Goal: Task Accomplishment & Management: Manage account settings

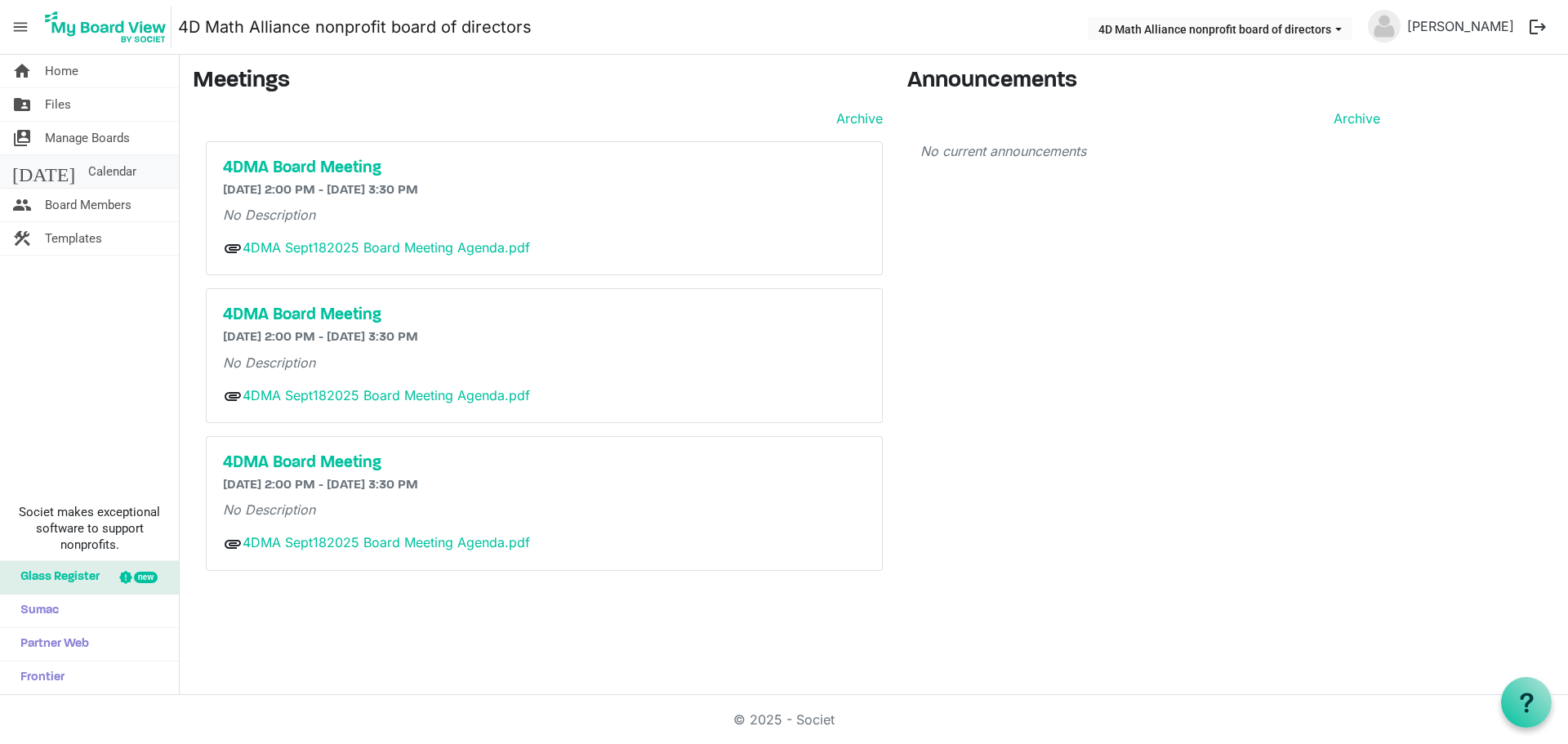
click at [96, 170] on link "[DATE] Calendar" at bounding box center [89, 172] width 179 height 33
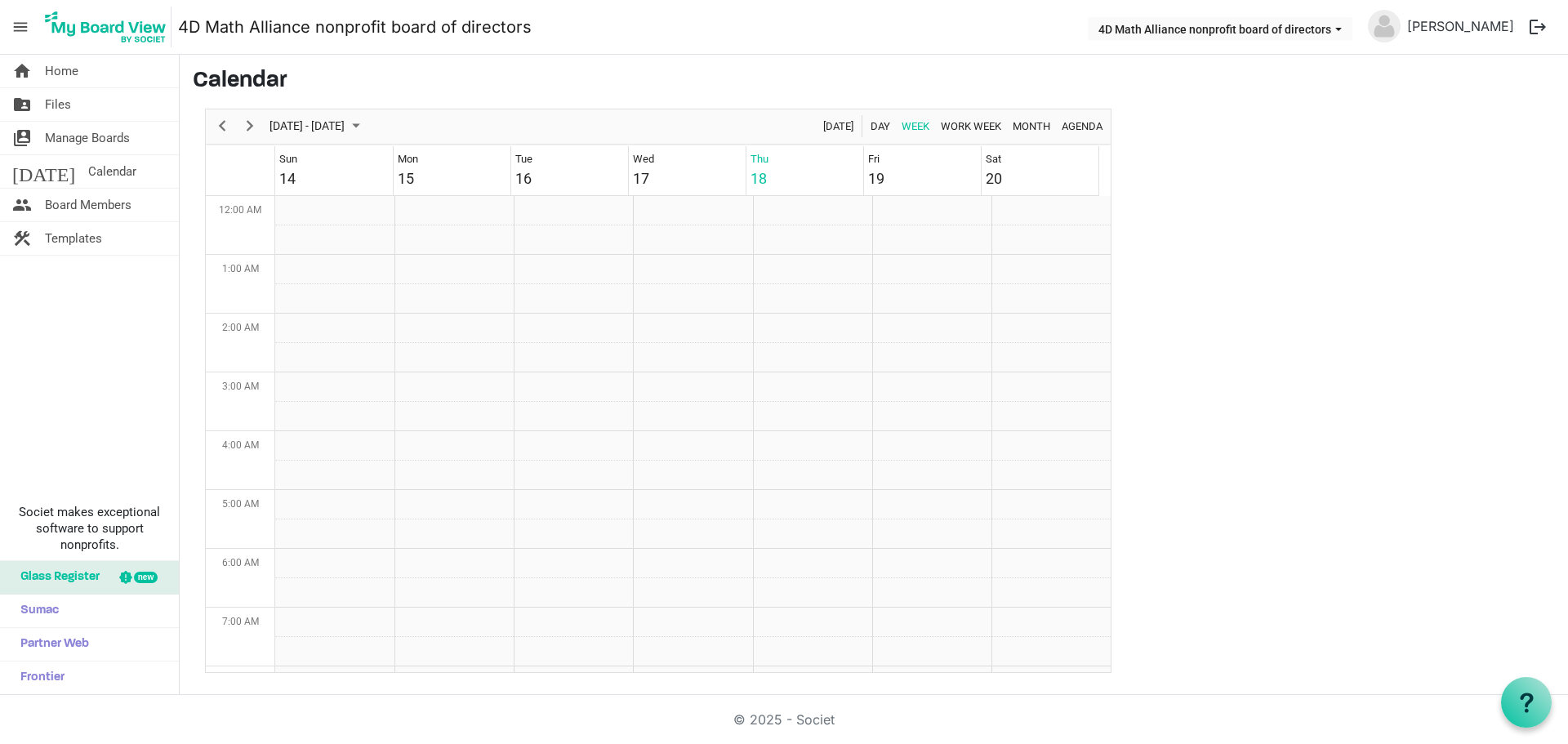
scroll to position [529, 0]
click at [1019, 130] on span "Month" at bounding box center [1031, 126] width 41 height 20
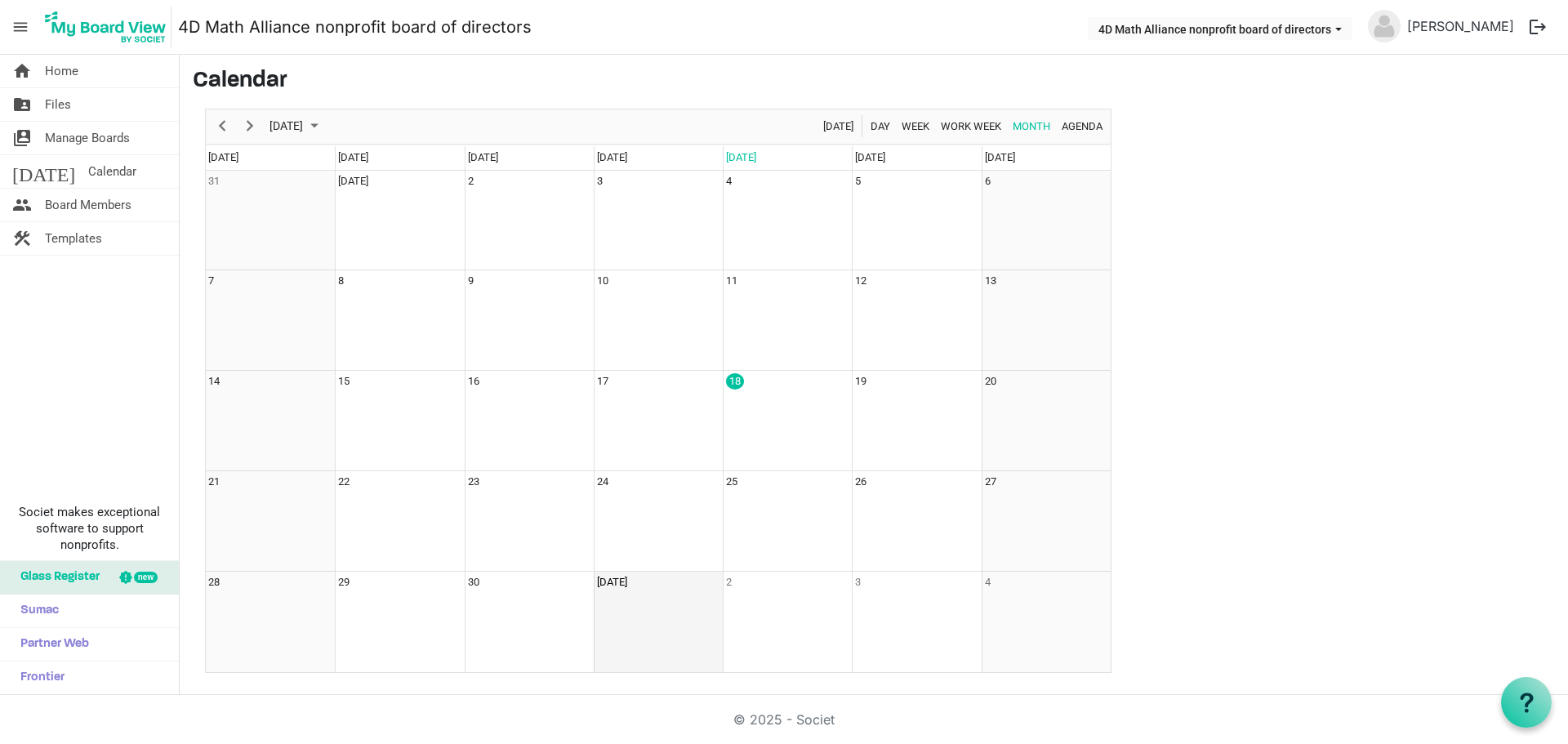
click at [629, 602] on td "Oct 1" at bounding box center [658, 622] width 129 height 100
click at [626, 596] on td "Oct 1" at bounding box center [658, 622] width 129 height 100
drag, startPoint x: 637, startPoint y: 633, endPoint x: 605, endPoint y: 615, distance: 36.7
click at [605, 615] on td "Oct 1" at bounding box center [658, 622] width 129 height 100
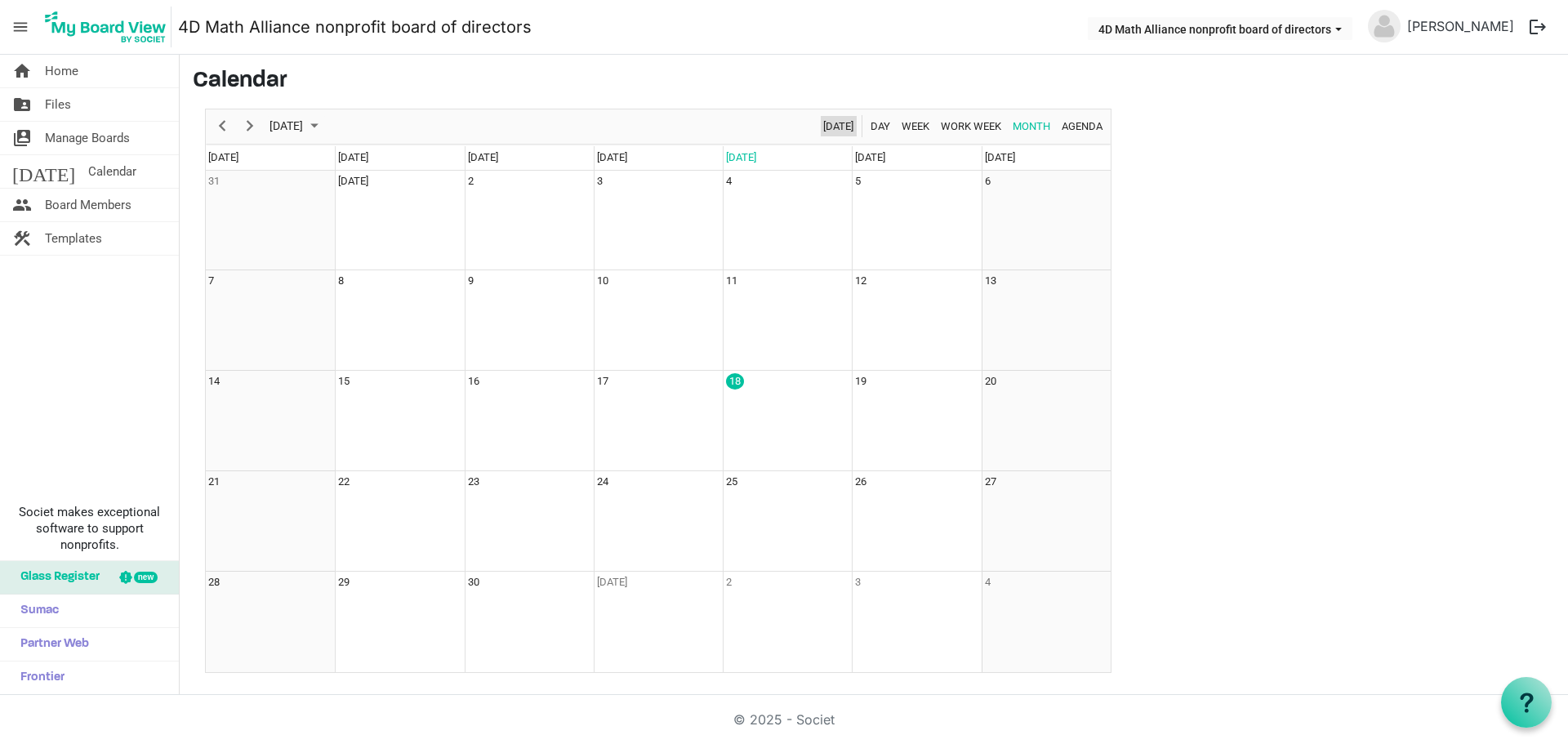
click at [840, 135] on span "Today" at bounding box center [838, 126] width 34 height 20
click at [869, 129] on span "Day" at bounding box center [880, 126] width 23 height 20
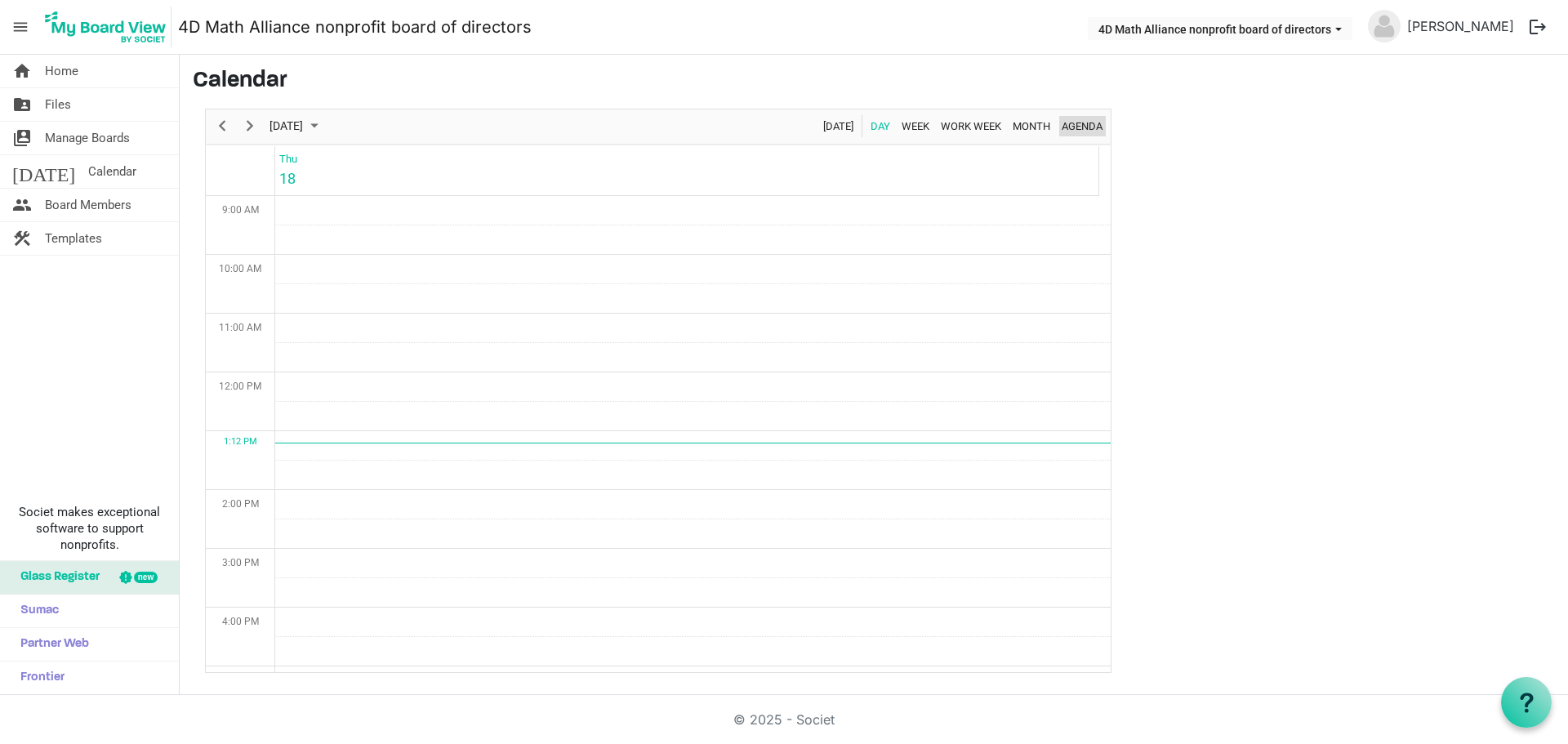
click at [1093, 129] on span "Agenda" at bounding box center [1082, 126] width 44 height 20
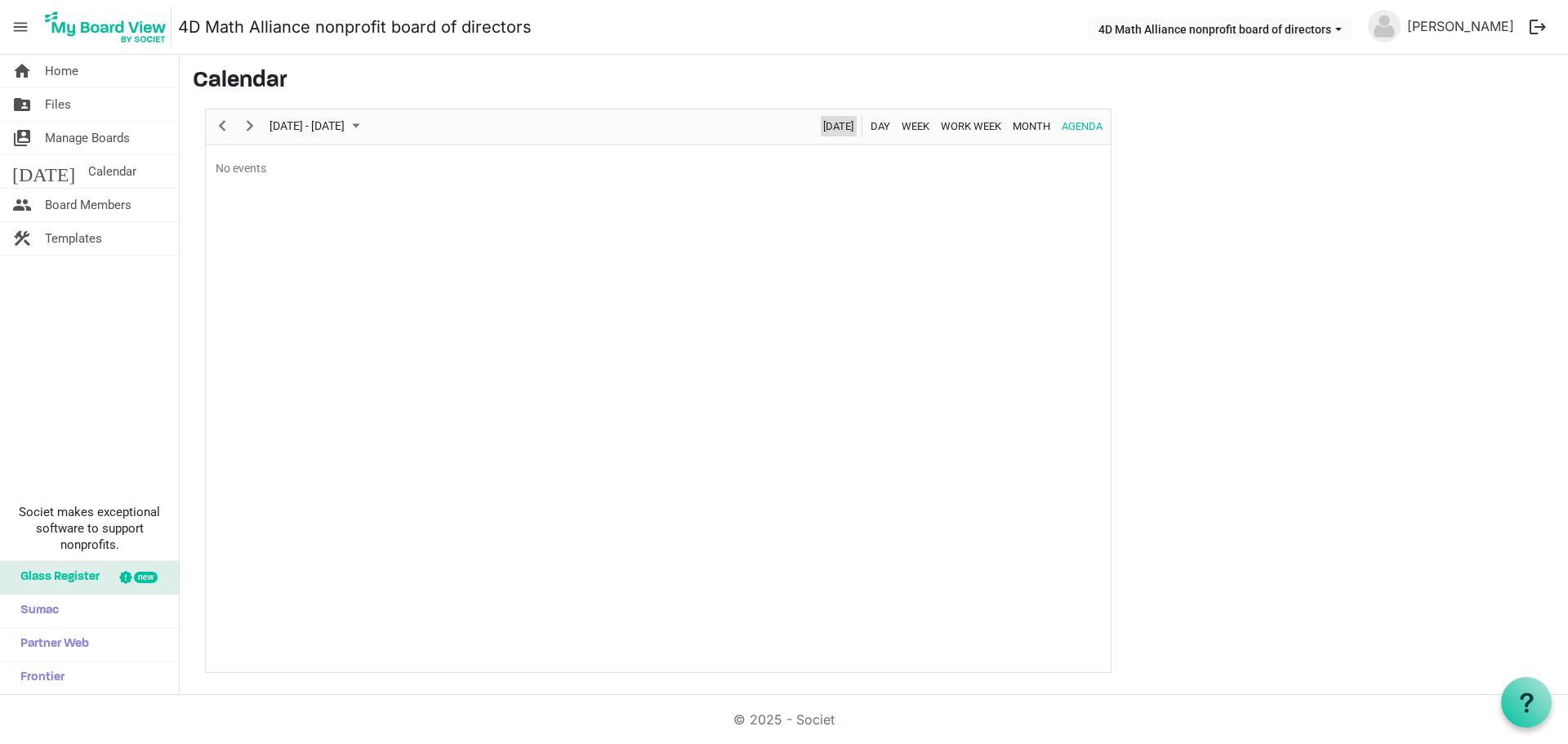
click at [825, 129] on span "Today" at bounding box center [838, 126] width 34 height 20
click at [129, 200] on span "Board Members" at bounding box center [88, 205] width 87 height 33
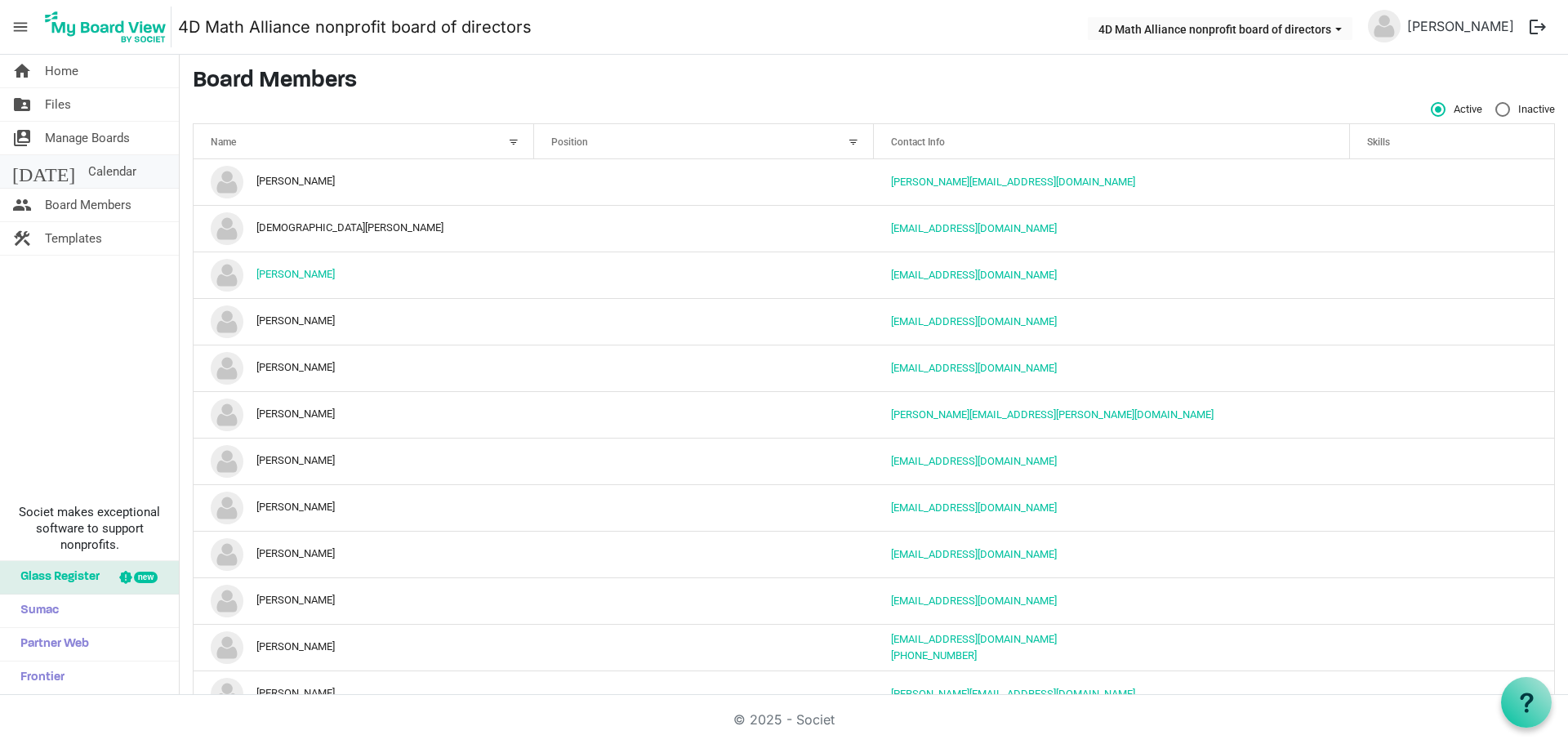
click at [88, 178] on span "Calendar" at bounding box center [112, 172] width 48 height 33
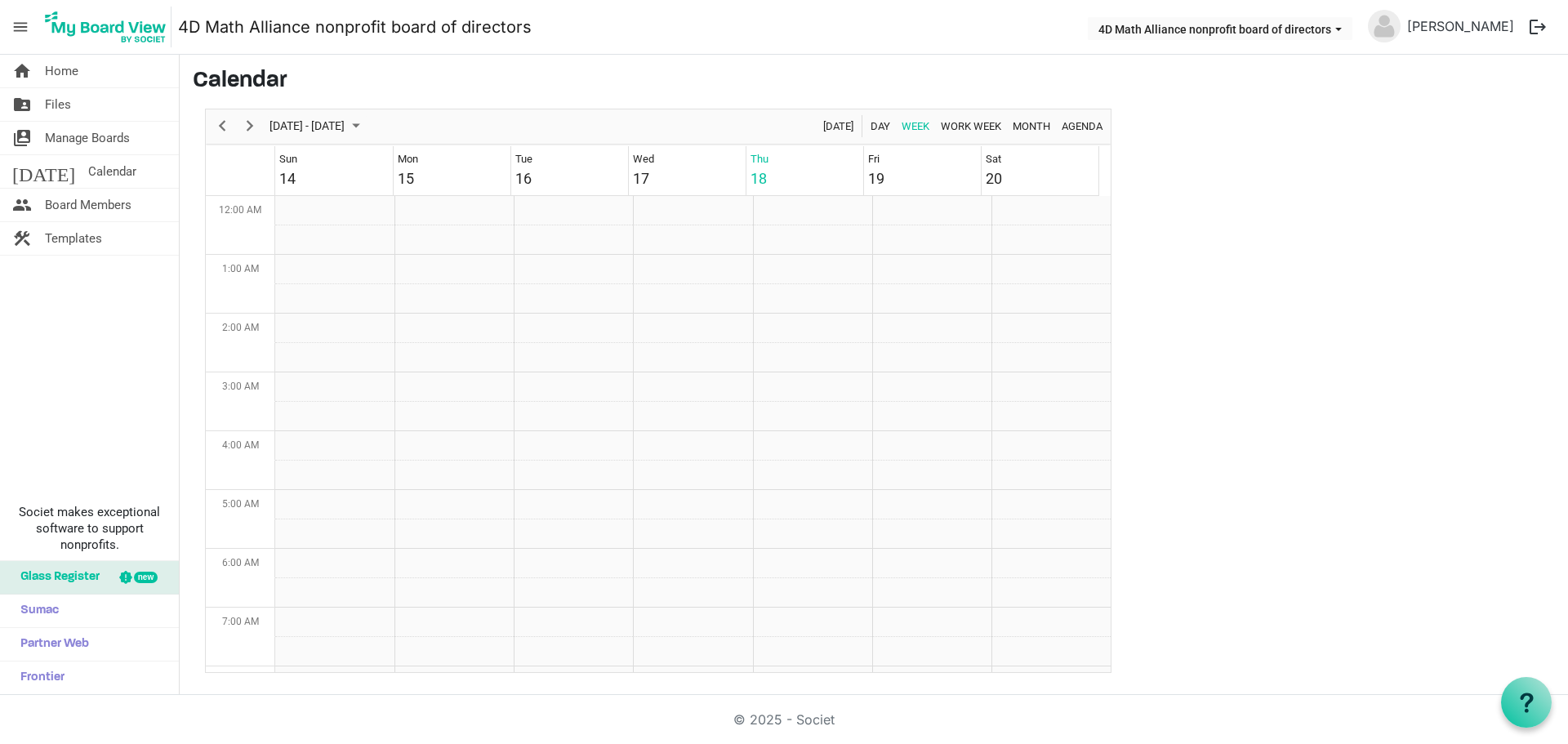
scroll to position [529, 0]
click at [83, 200] on span "Board Members" at bounding box center [88, 205] width 87 height 33
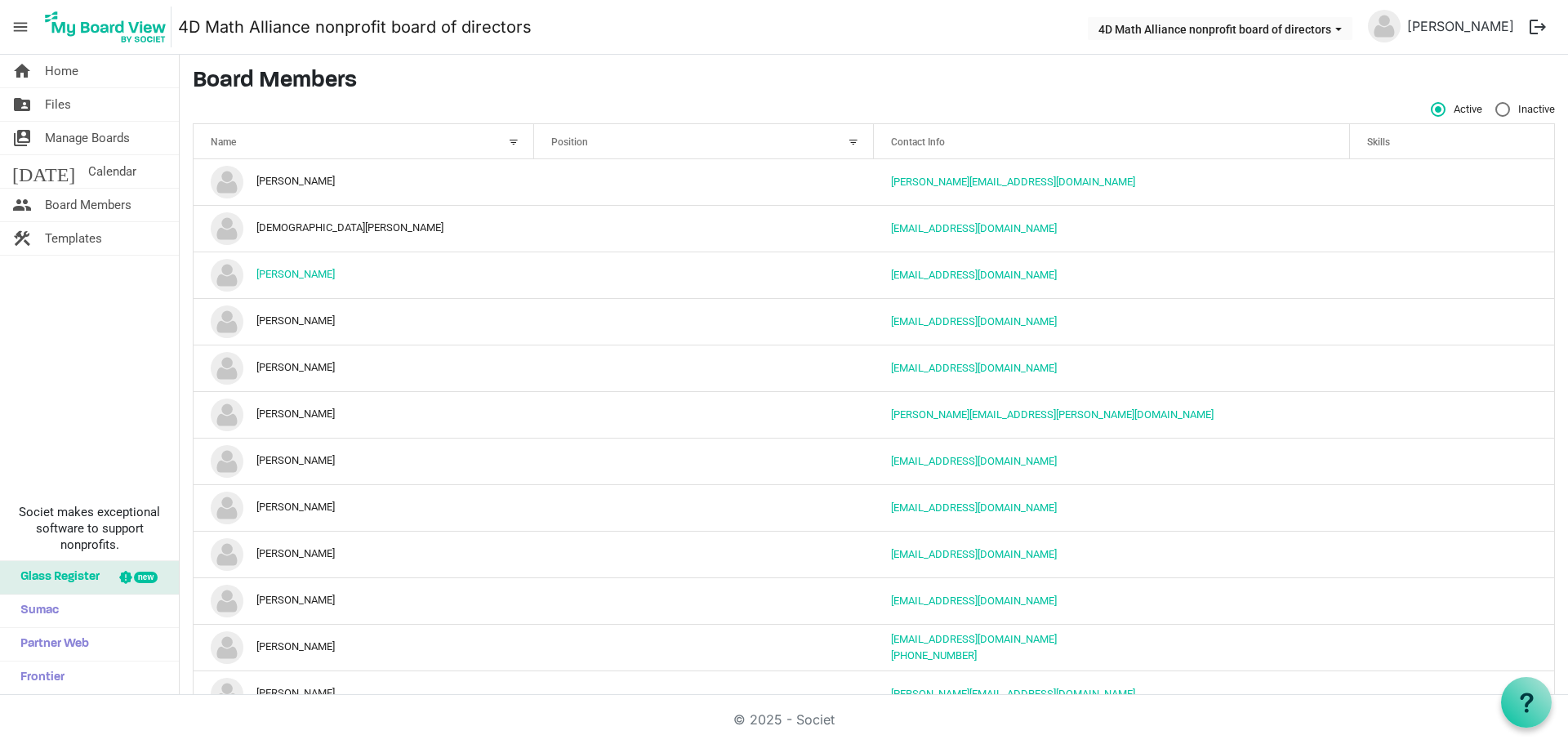
click at [904, 144] on span "Contact Info" at bounding box center [918, 142] width 54 height 12
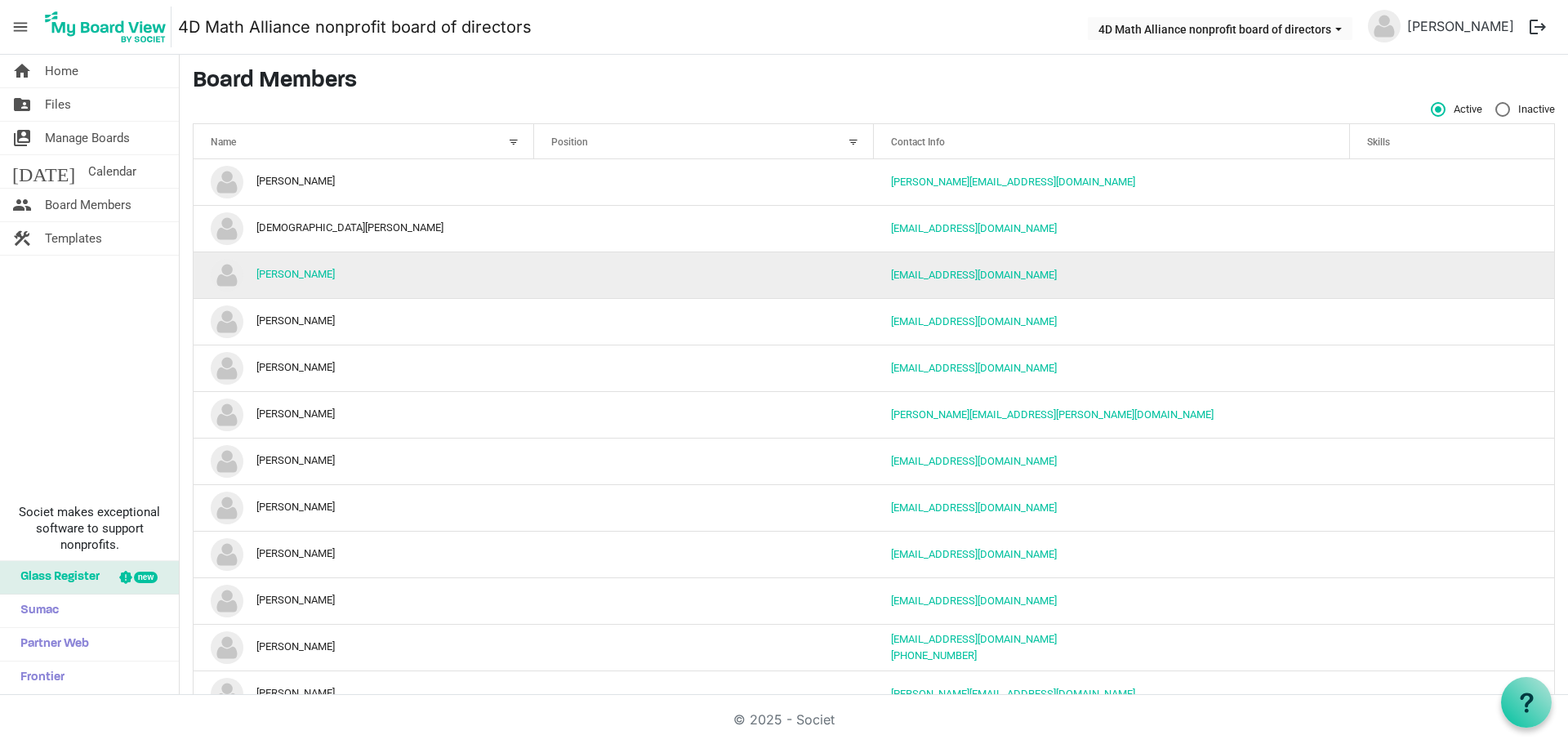
click at [285, 264] on td "[PERSON_NAME]" at bounding box center [363, 274] width 340 height 46
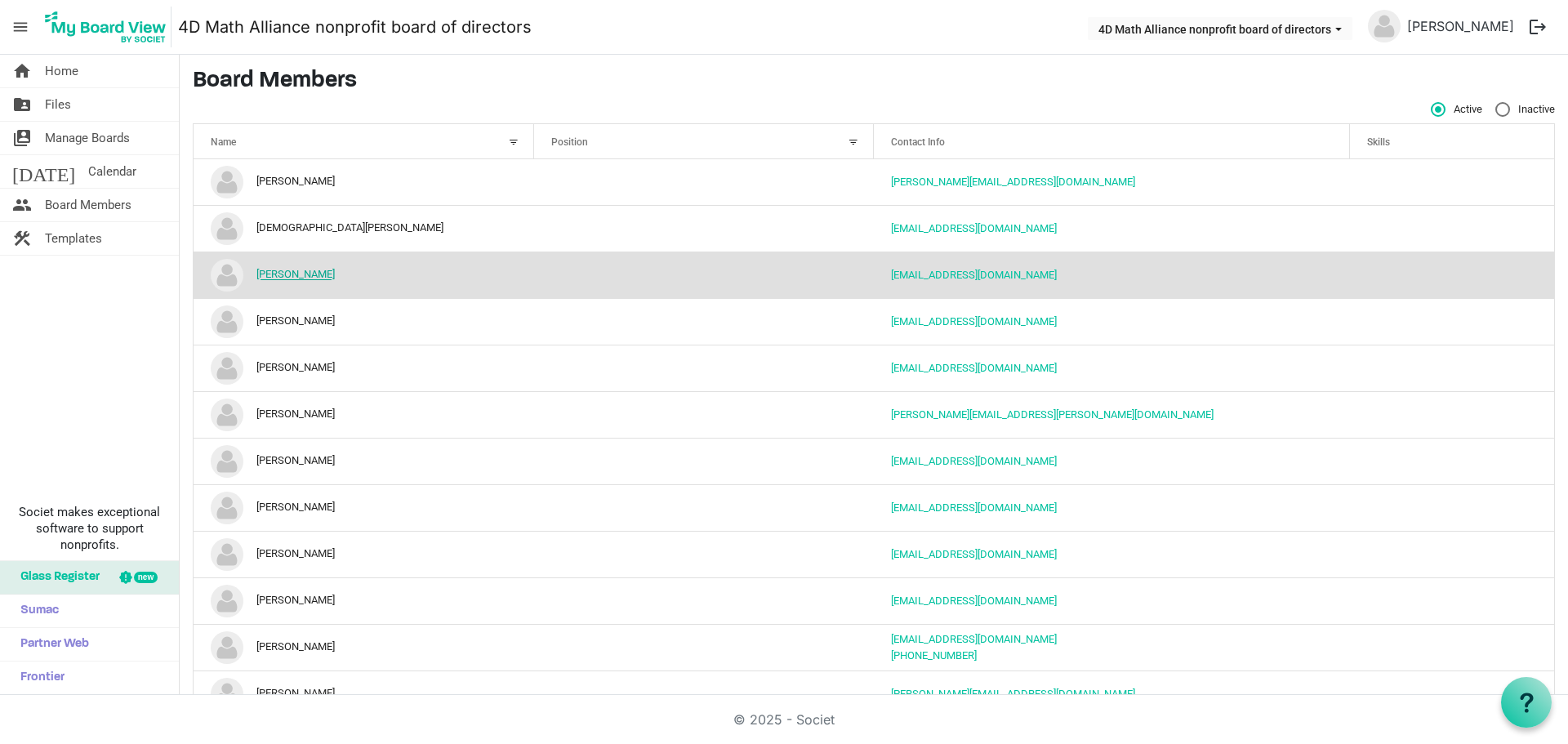
click at [287, 272] on link "[PERSON_NAME]" at bounding box center [295, 274] width 78 height 13
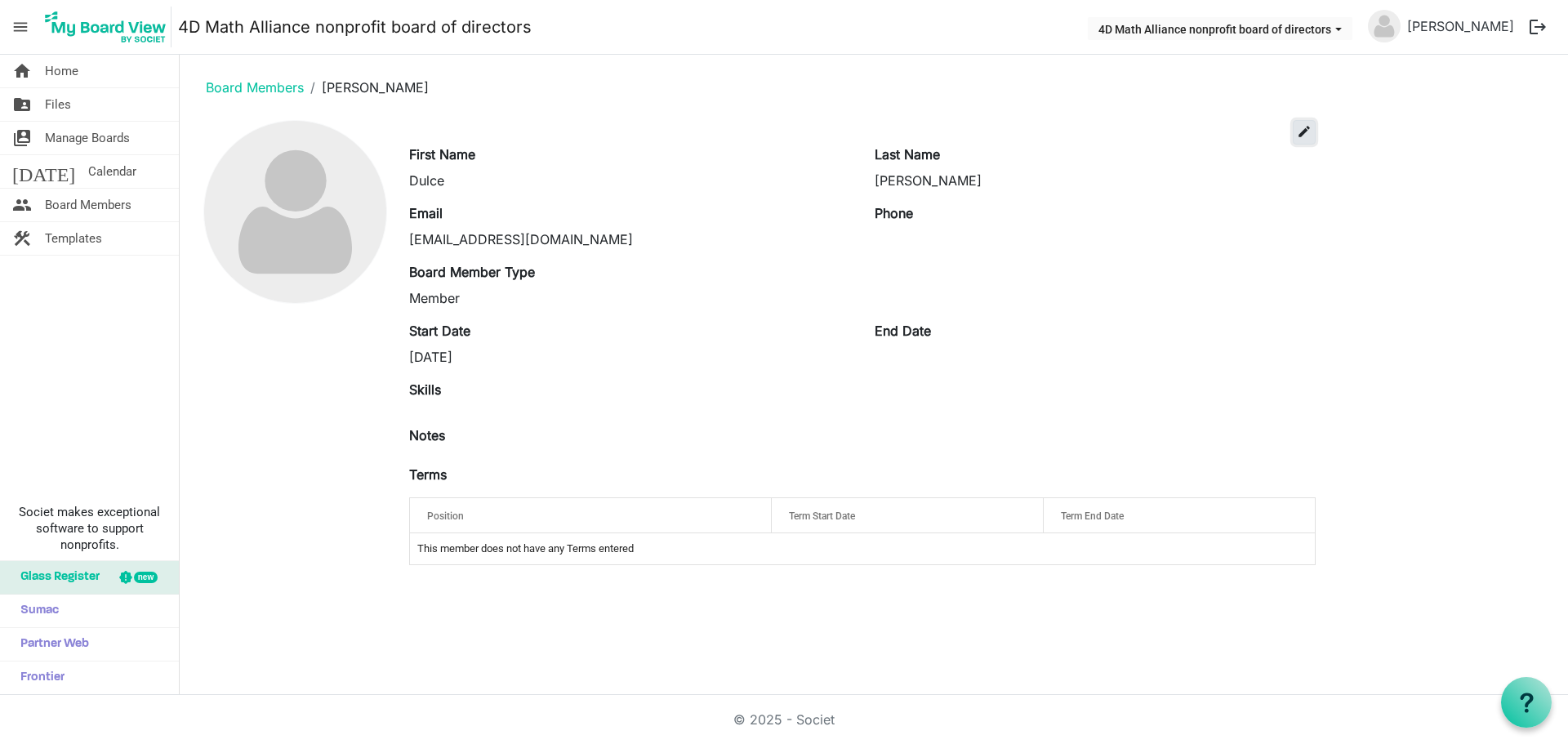
click at [1298, 130] on span "edit" at bounding box center [1303, 130] width 14 height 14
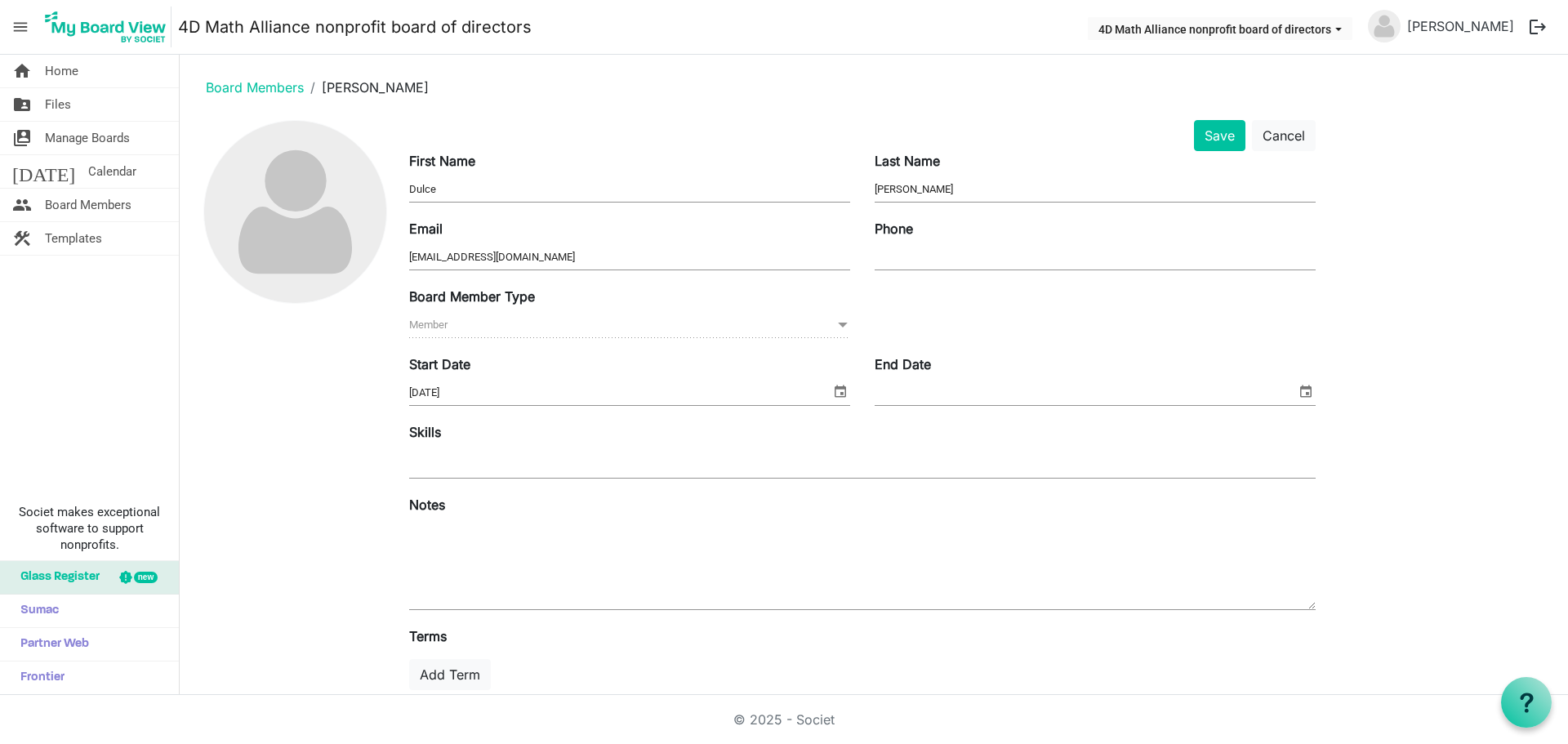
click at [950, 242] on div "Phone" at bounding box center [1095, 245] width 466 height 55
click at [941, 262] on input "Phone" at bounding box center [1095, 257] width 441 height 24
type input "619-459-9559"
click at [671, 333] on span "Member Member" at bounding box center [629, 326] width 441 height 25
click at [844, 324] on span at bounding box center [842, 325] width 14 height 18
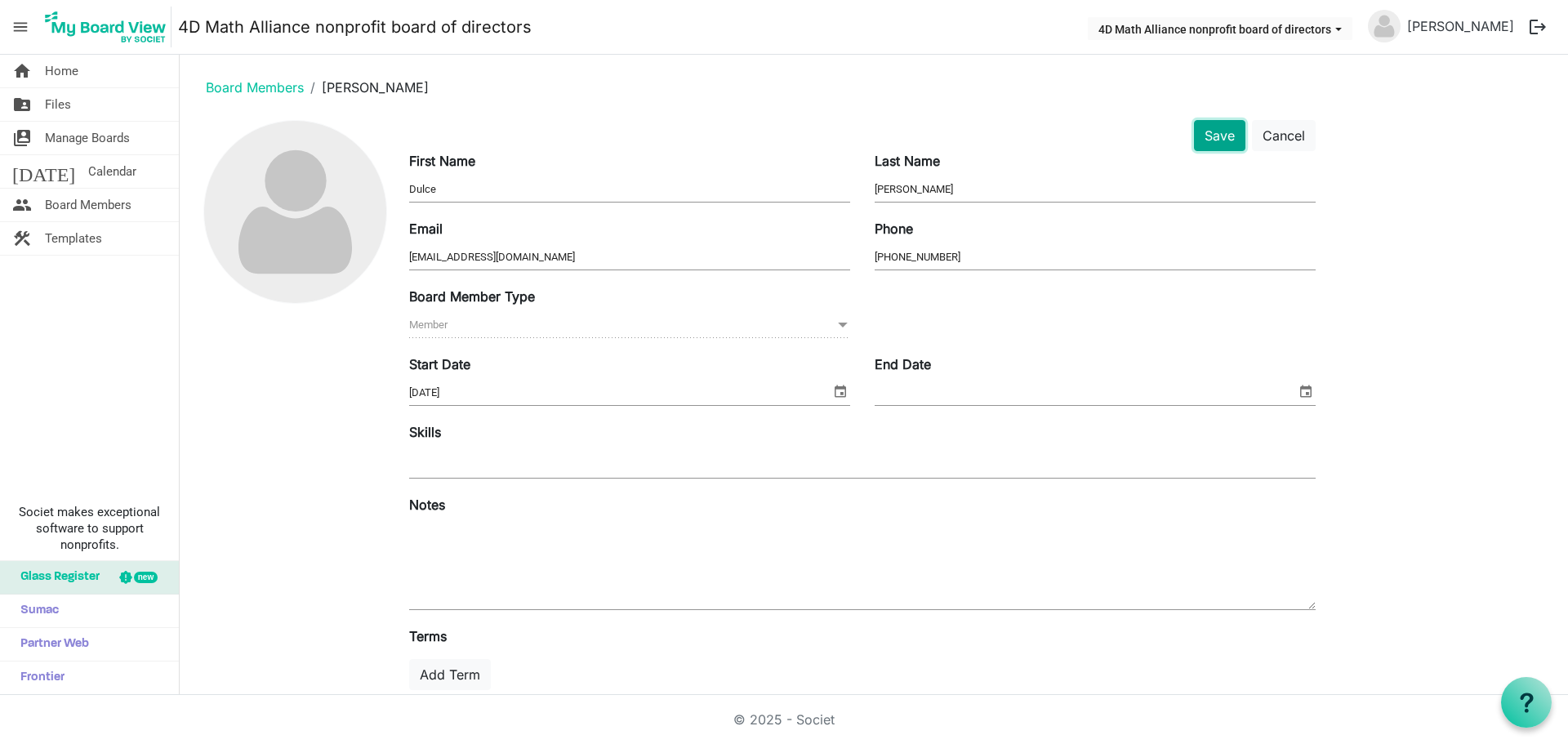
click at [1210, 132] on button "Save" at bounding box center [1219, 135] width 51 height 31
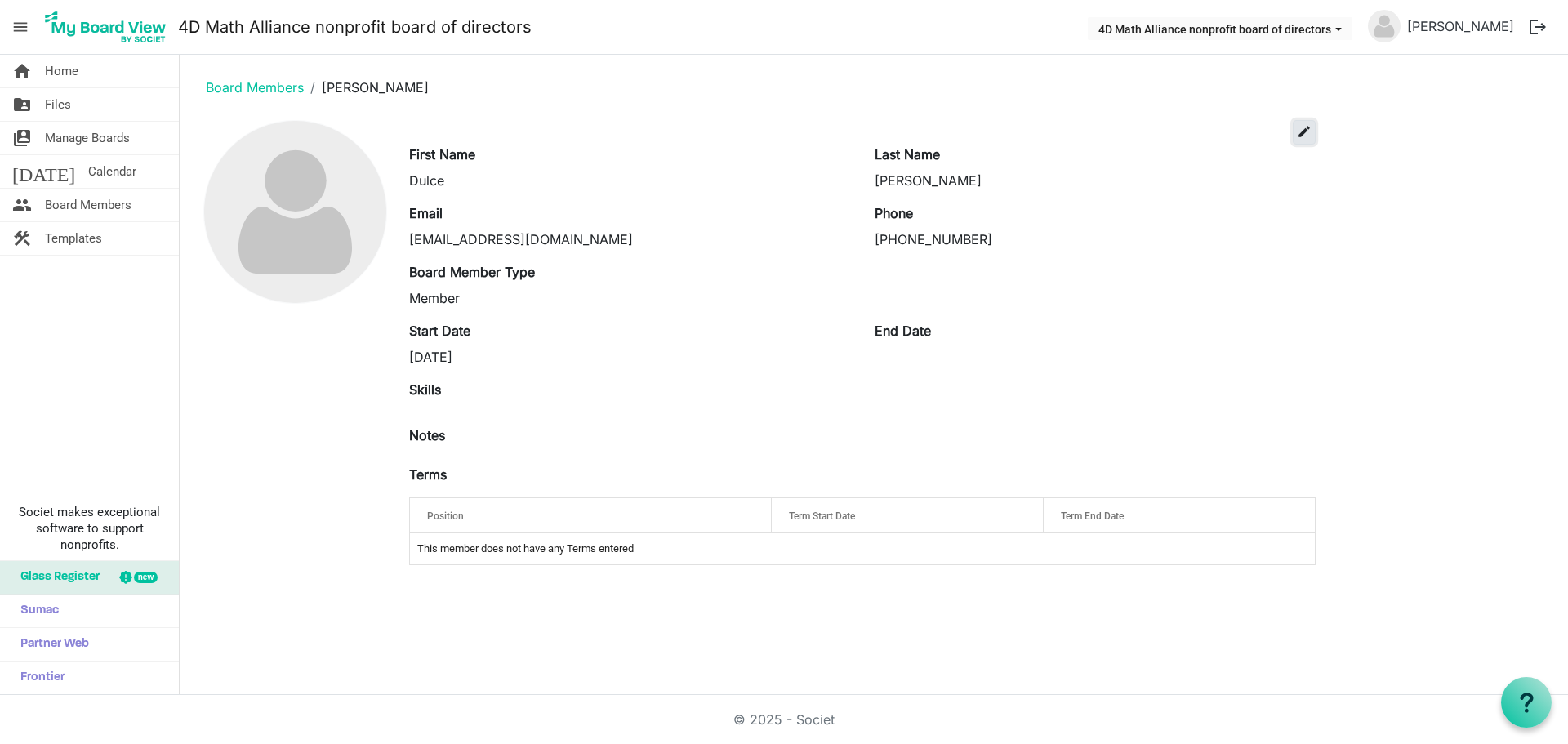
click at [1297, 134] on span "edit" at bounding box center [1303, 130] width 14 height 14
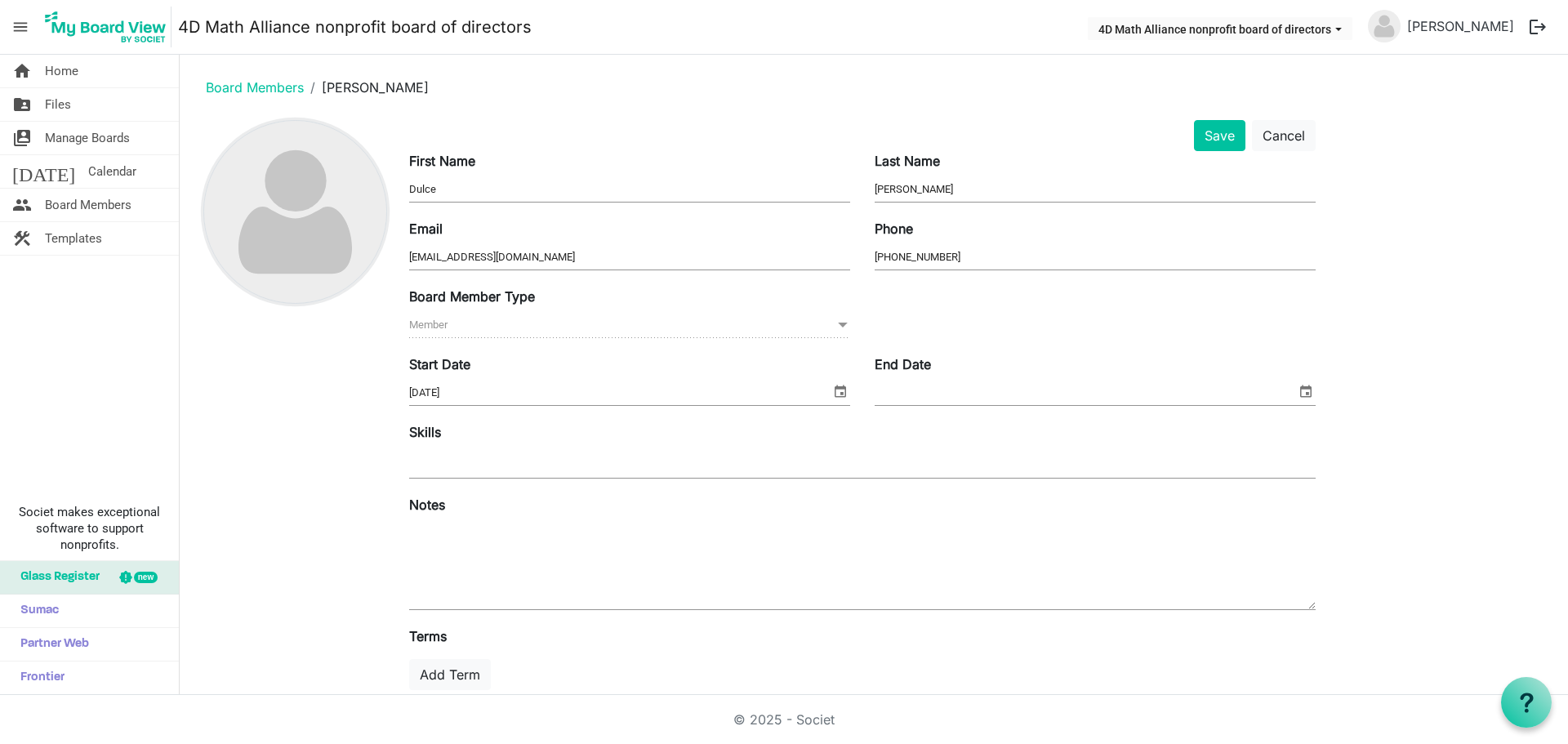
click at [272, 245] on img at bounding box center [295, 212] width 182 height 182
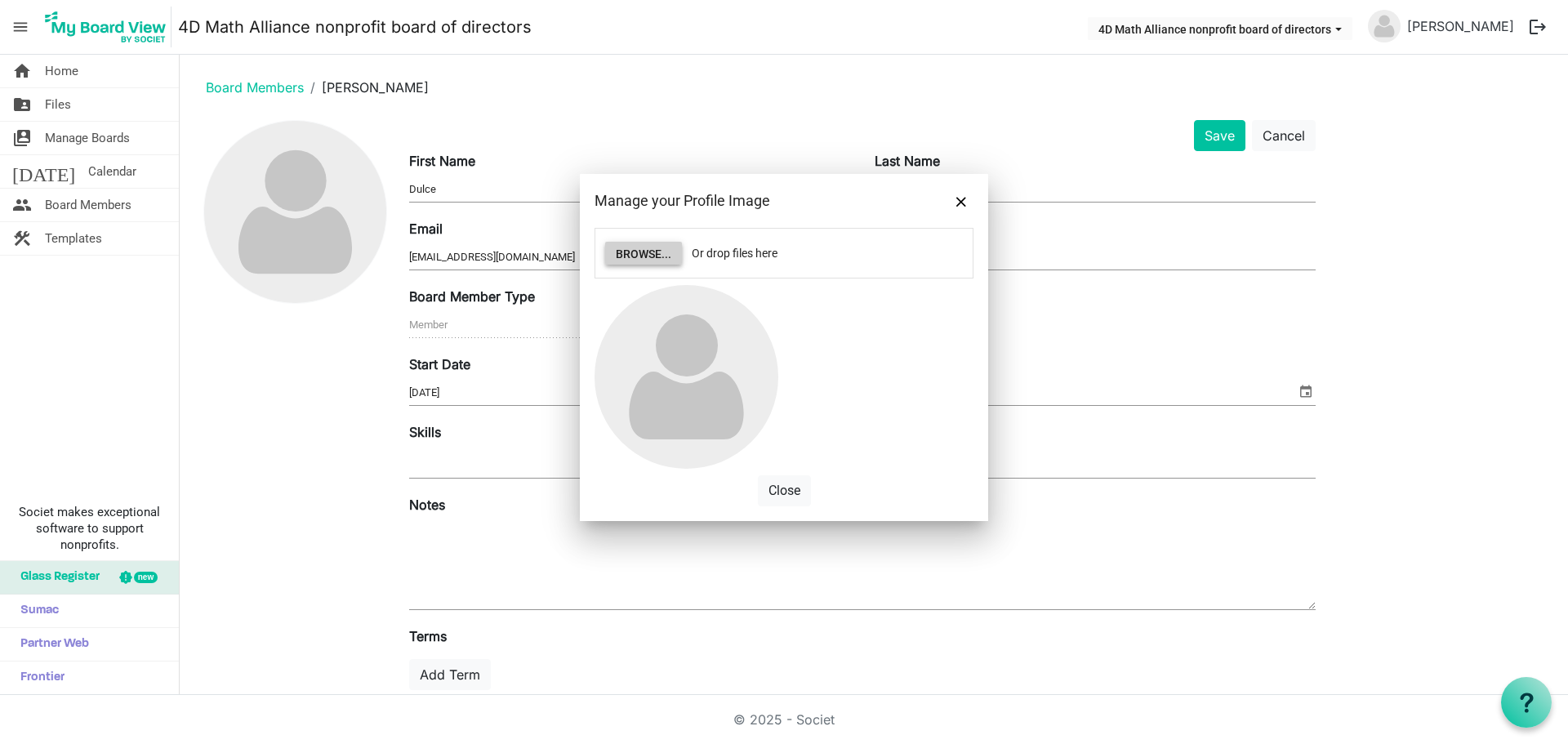
click at [624, 256] on button "Browse..." at bounding box center [642, 253] width 76 height 23
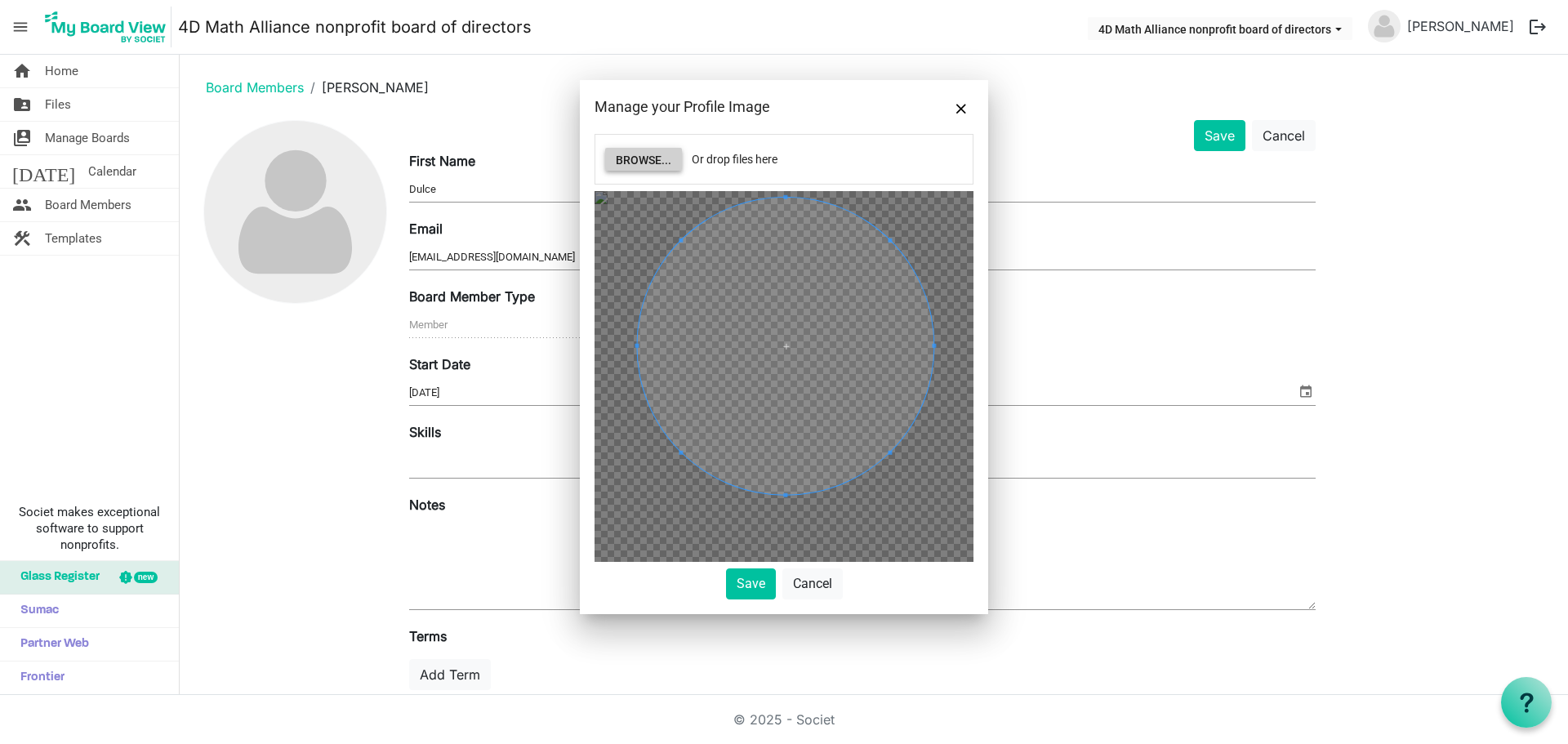
click at [796, 372] on span at bounding box center [784, 346] width 297 height 297
click at [751, 593] on button "Save" at bounding box center [751, 584] width 50 height 31
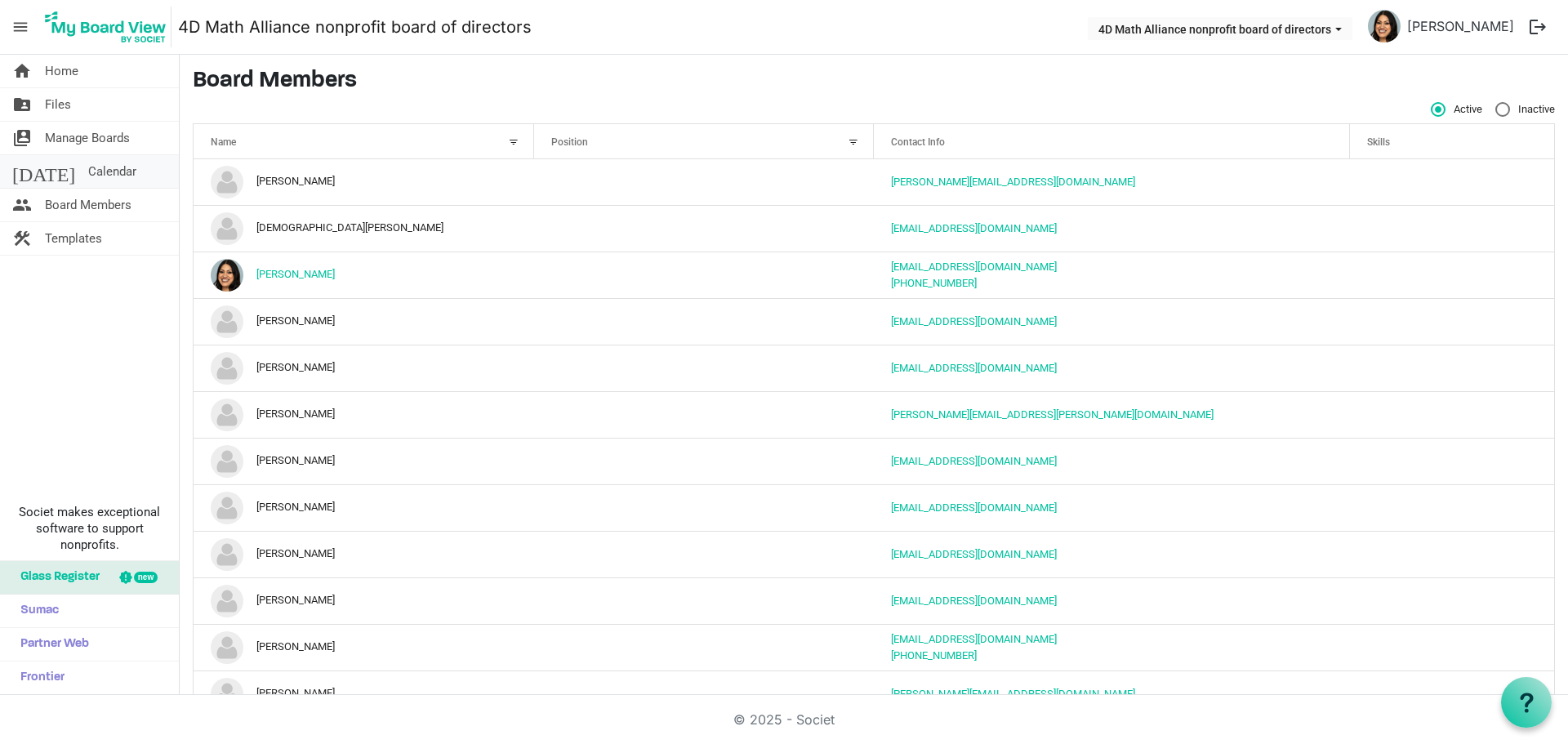
click at [101, 171] on link "today Calendar" at bounding box center [89, 172] width 179 height 33
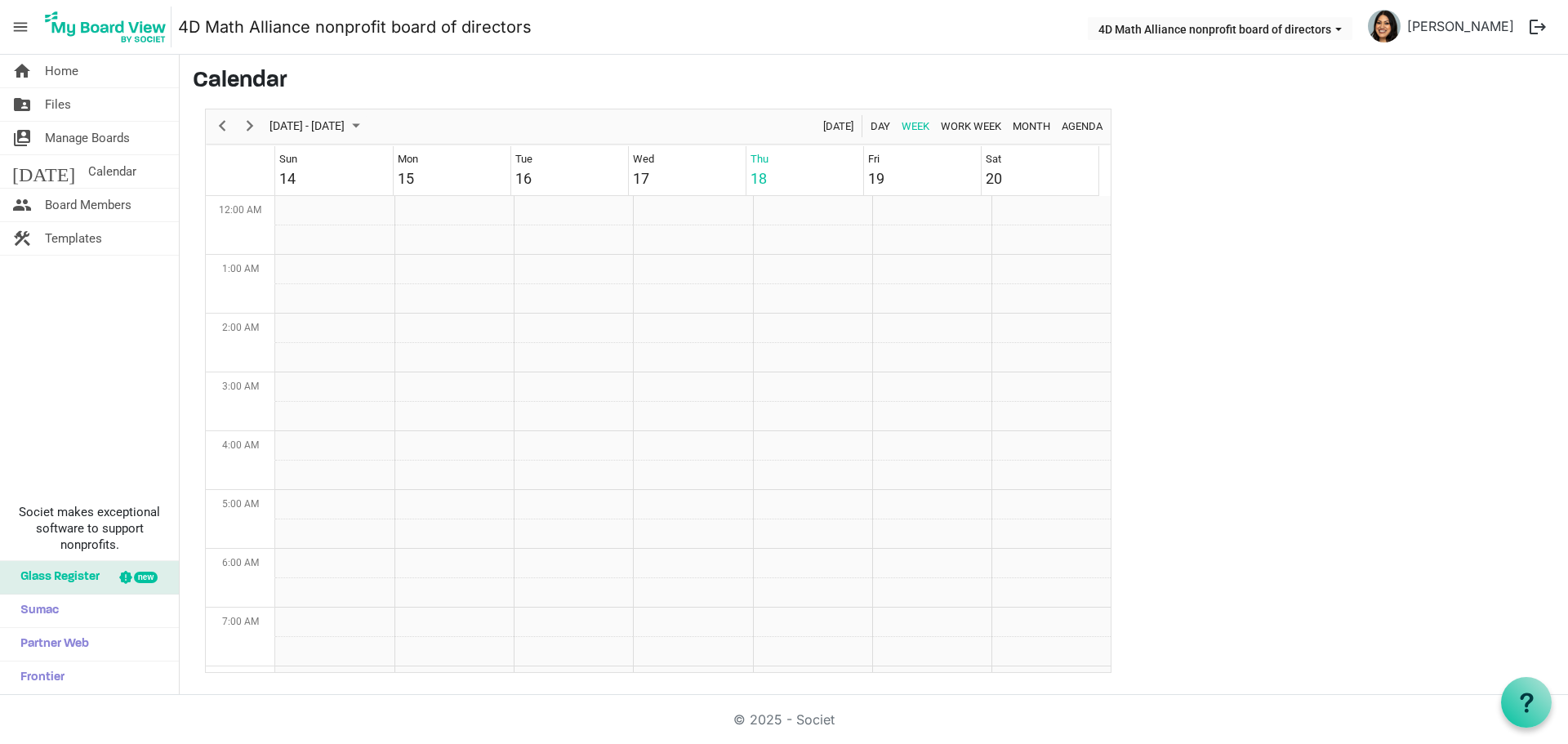
scroll to position [529, 0]
click at [251, 129] on span "Next" at bounding box center [249, 126] width 19 height 20
click at [249, 130] on span "Next" at bounding box center [249, 126] width 19 height 20
click at [661, 217] on td "Week of October 2, 2025" at bounding box center [692, 211] width 119 height 29
click at [676, 215] on td "Week of October 2, 2025" at bounding box center [692, 211] width 119 height 29
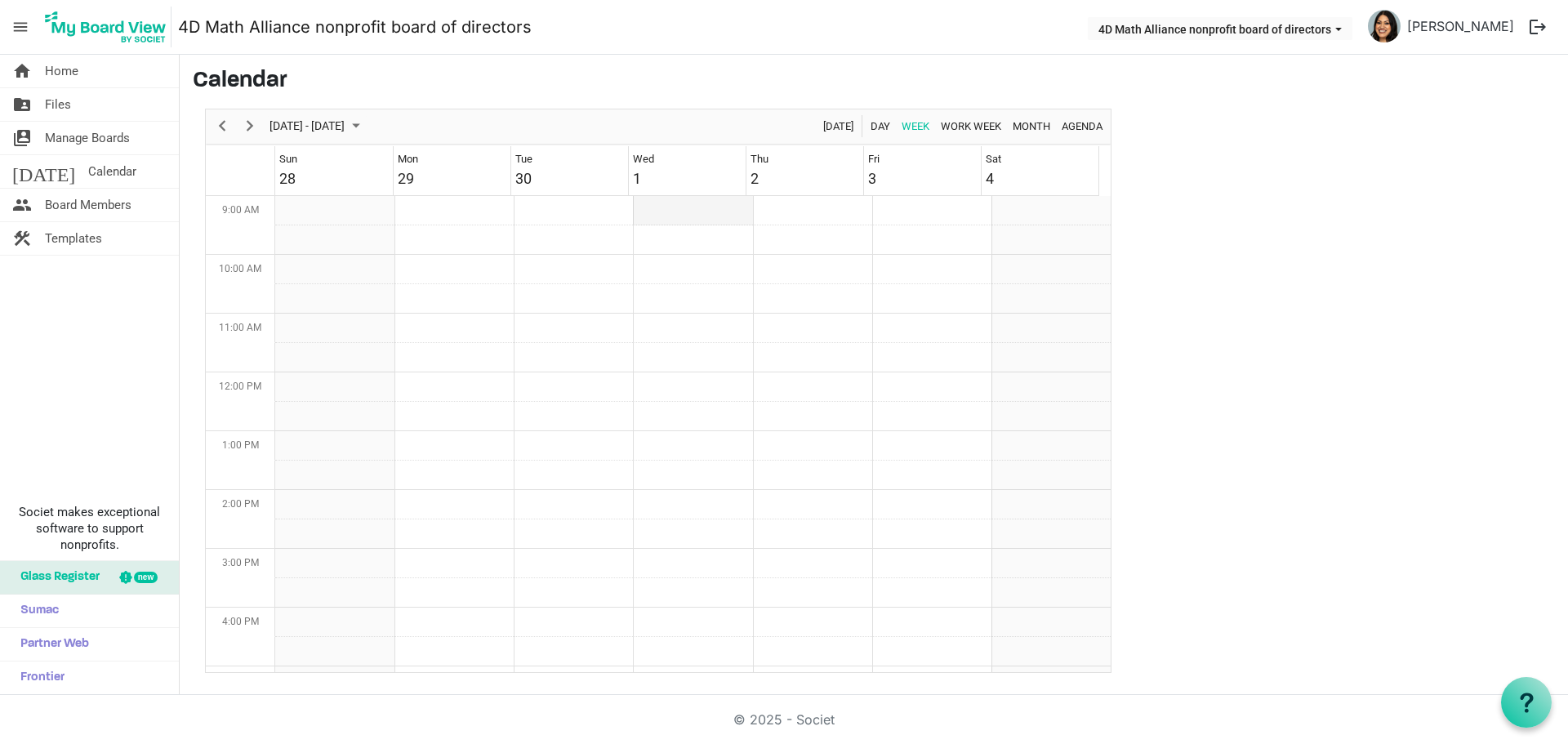
click at [676, 215] on td "Week of October 2, 2025" at bounding box center [692, 211] width 119 height 29
click at [673, 214] on td "Week of October 2, 2025" at bounding box center [692, 211] width 119 height 29
click at [1307, 38] on button "4D Math Alliance nonprofit board of directors" at bounding box center [1220, 29] width 265 height 23
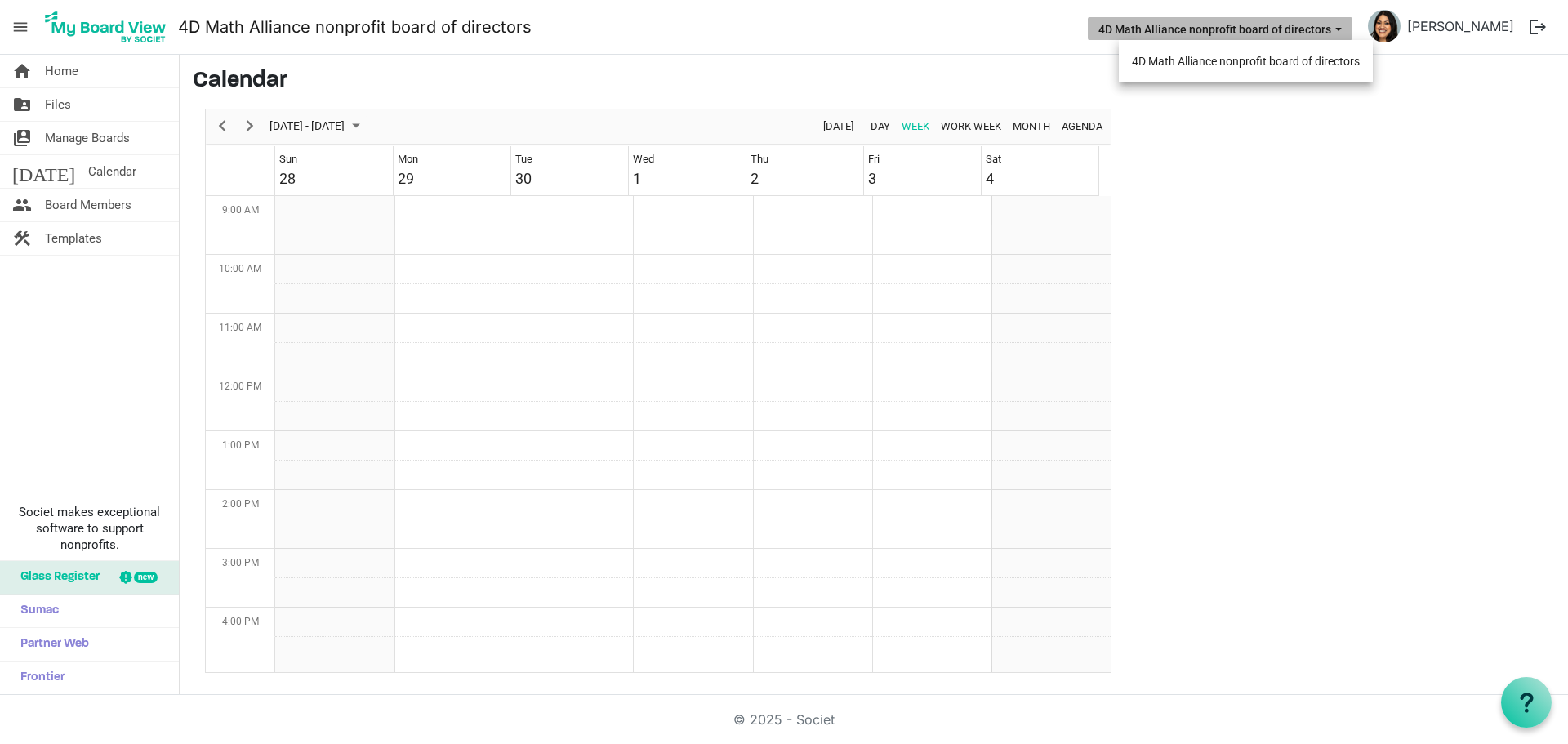
click at [1284, 155] on main "Calendar Sep 28 - Oct 04, 2025 Today Day Week Work Week Month Agenda Sun 28 Mon…" at bounding box center [873, 370] width 1388 height 631
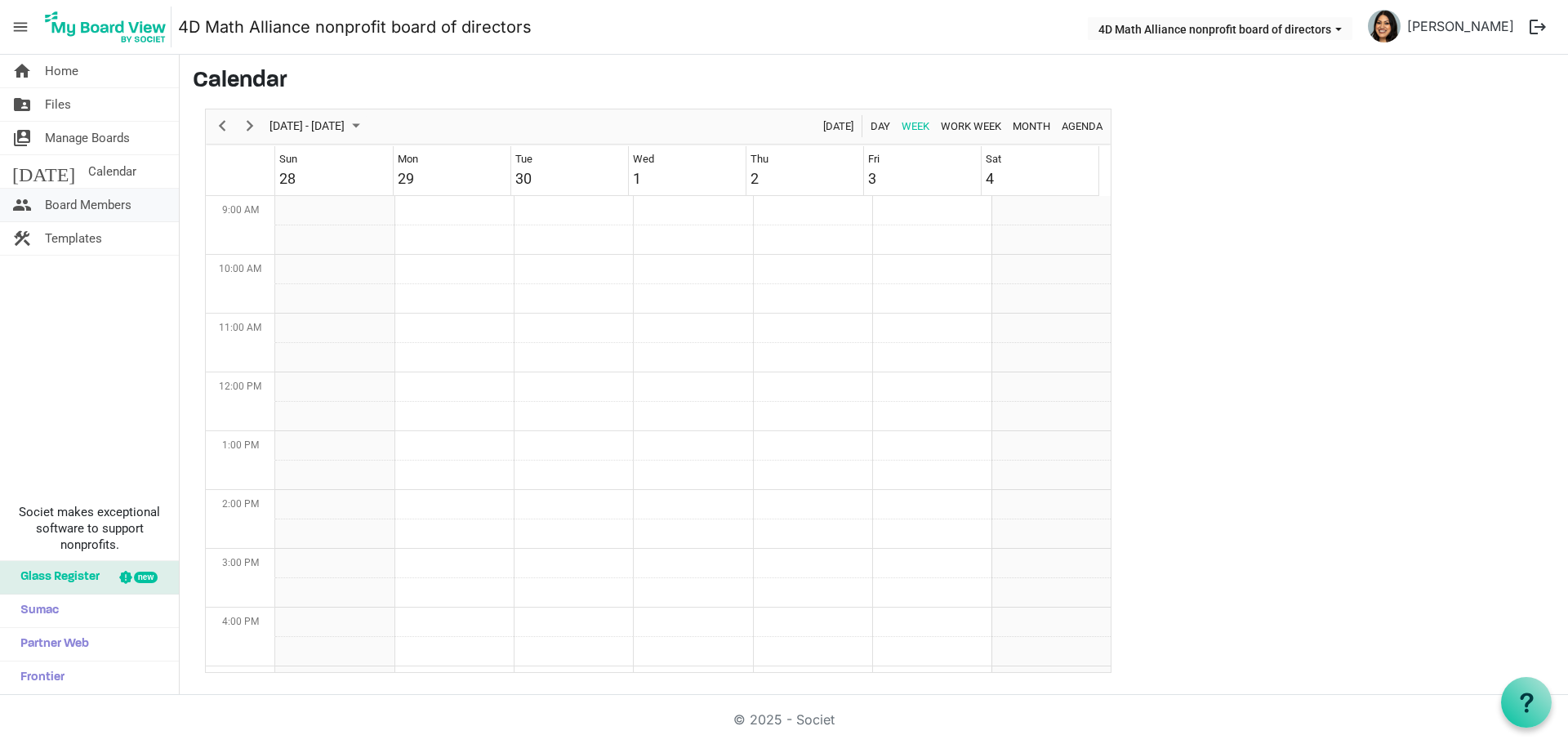
click at [112, 203] on span "Board Members" at bounding box center [88, 205] width 87 height 33
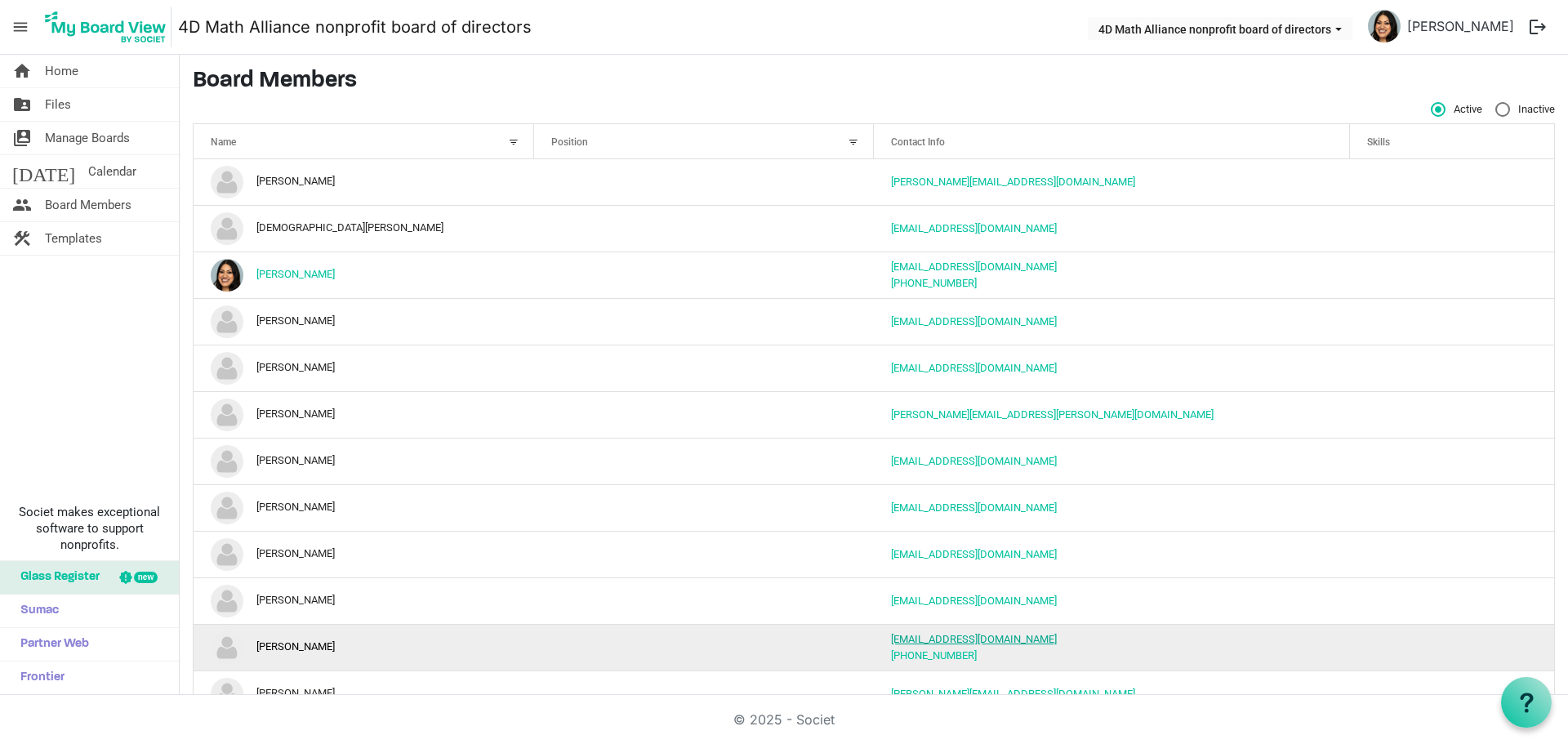
click at [995, 644] on link "nruzicka@ictintuition.com" at bounding box center [974, 639] width 166 height 13
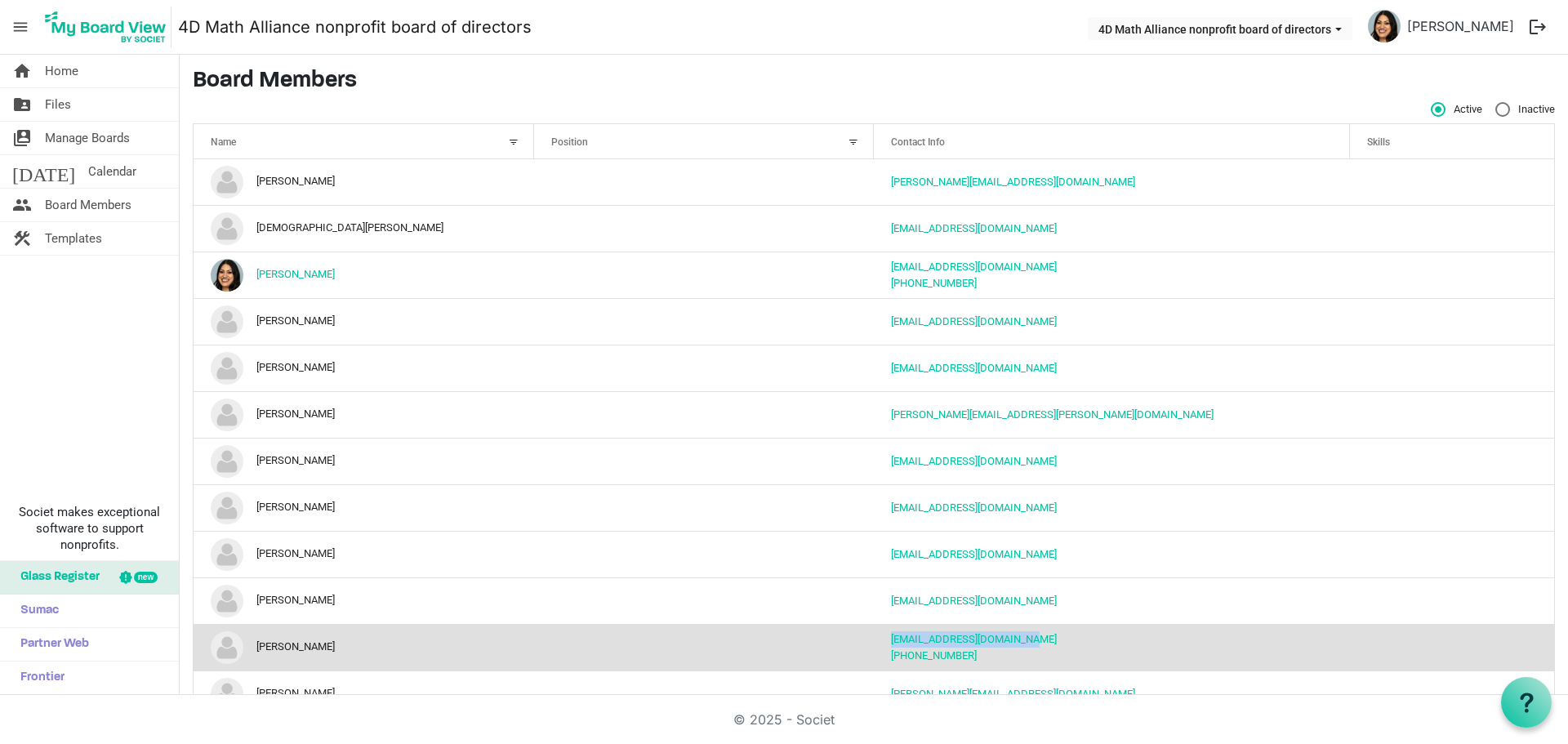
drag, startPoint x: 1004, startPoint y: 641, endPoint x: 880, endPoint y: 644, distance: 124.0
click at [880, 644] on td "nruzicka@ictintuition.com 920-216-6379" at bounding box center [1111, 647] width 476 height 46
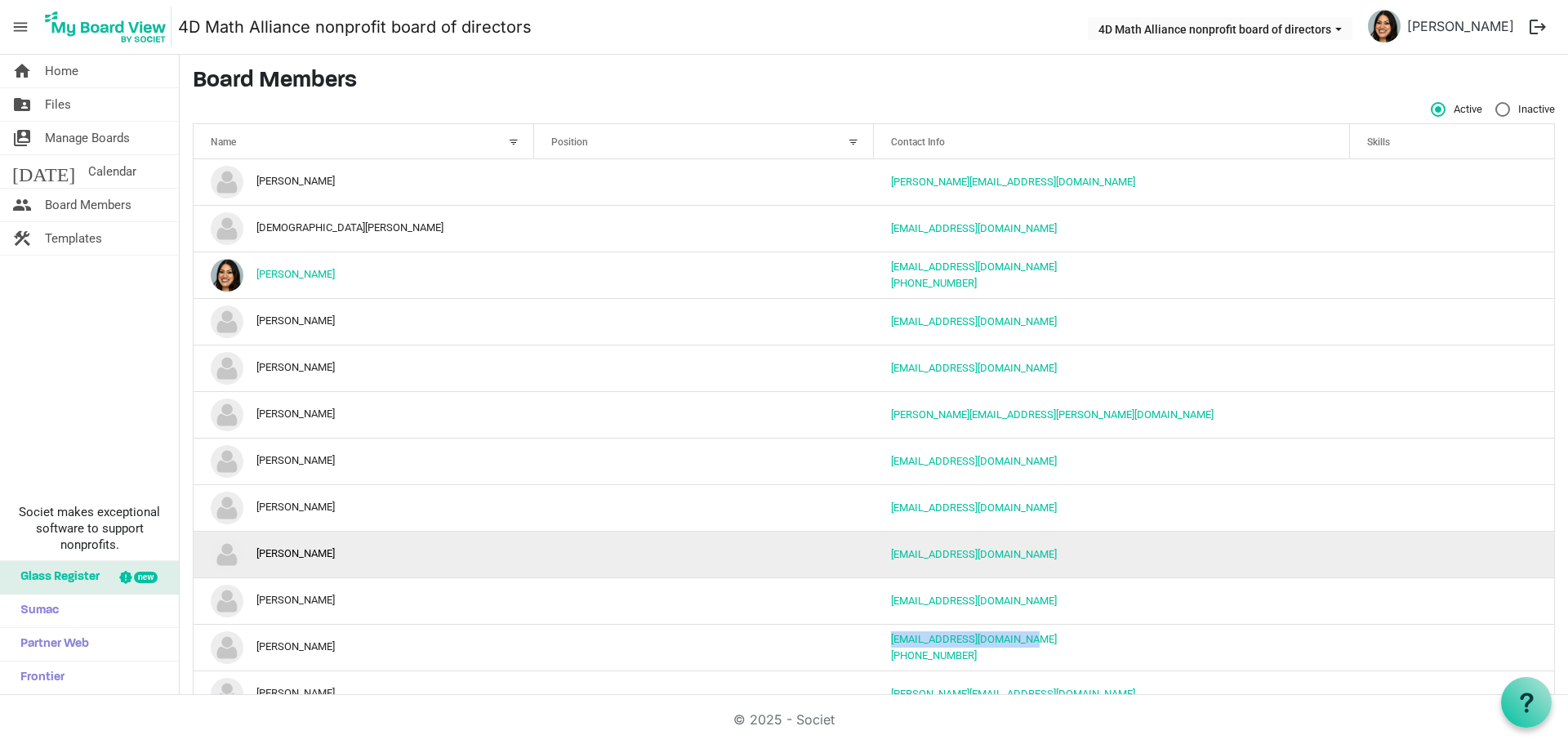
copy link "nruzicka@ictintuition.com"
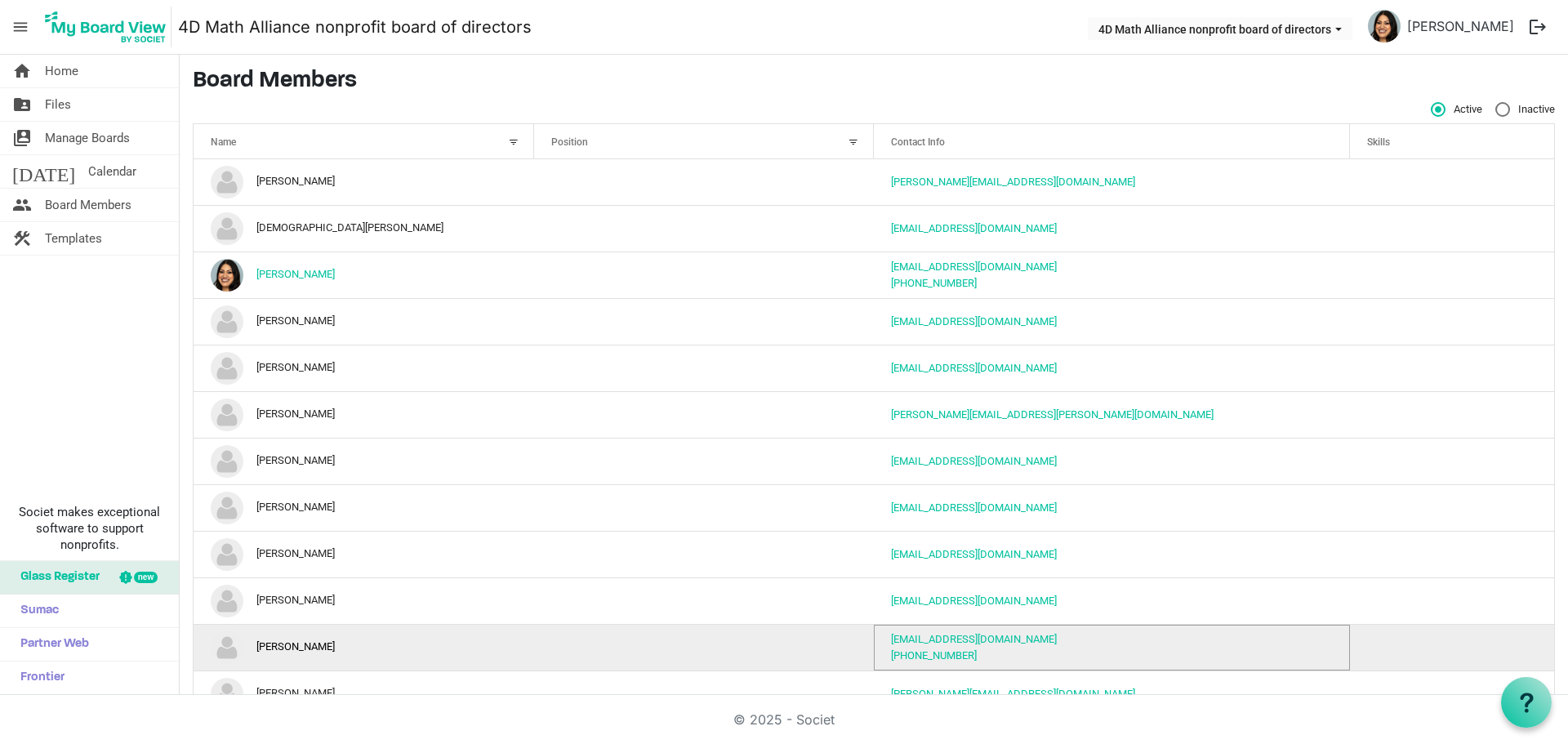
click at [1427, 630] on td "is template cell column header Skills" at bounding box center [1451, 647] width 204 height 46
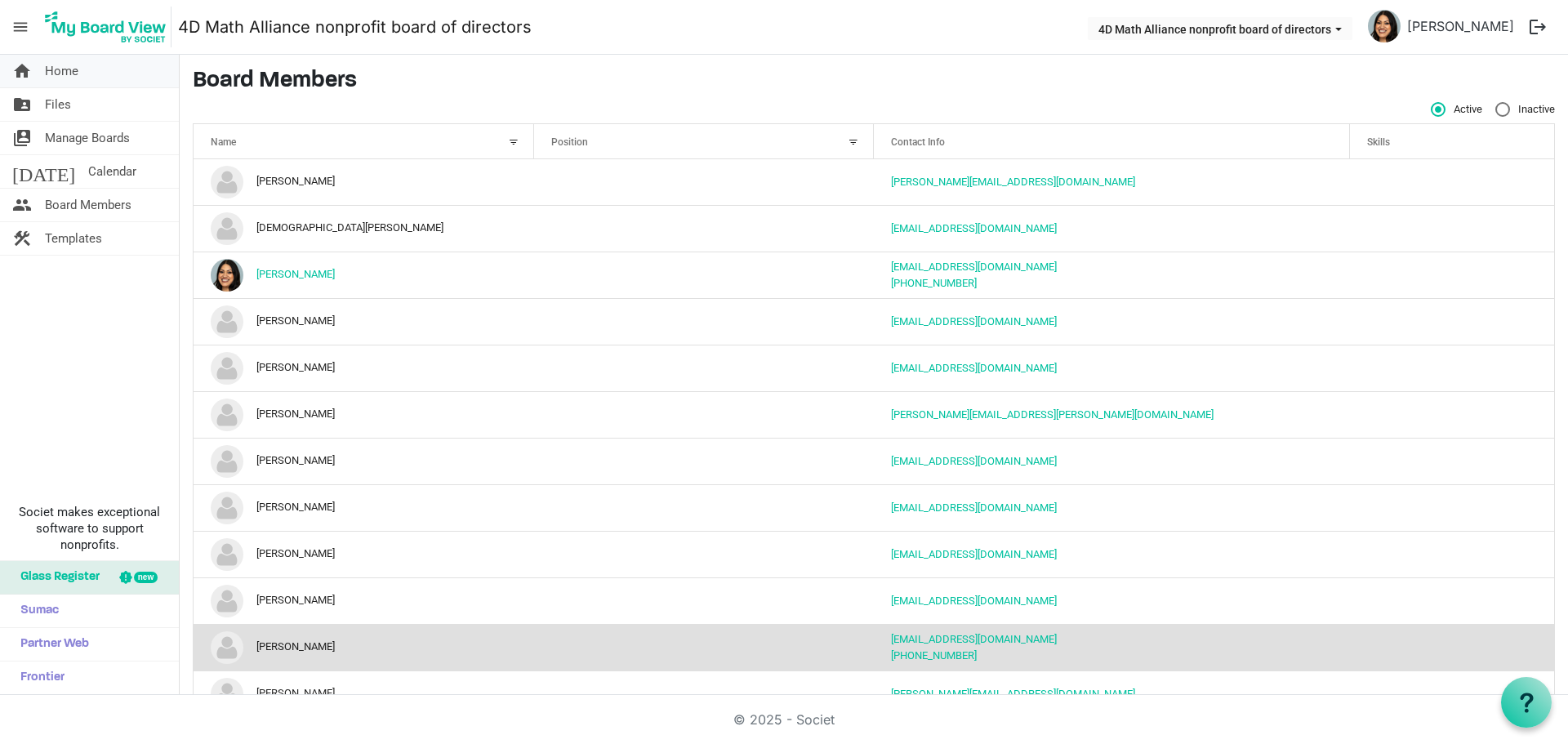
click at [80, 76] on link "home Home" at bounding box center [89, 72] width 179 height 33
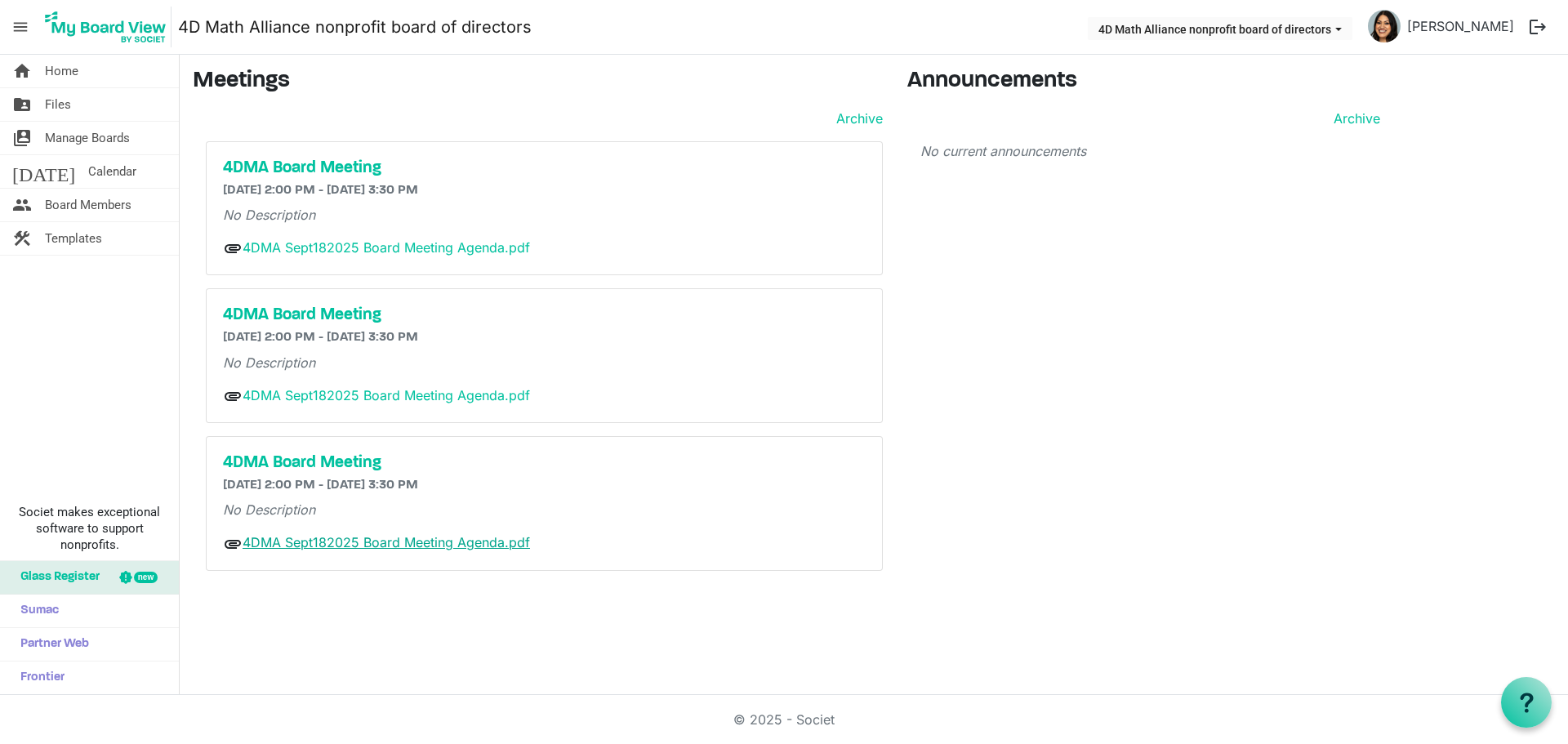
click at [384, 544] on link "4DMA Sept182025 Board Meeting Agenda.pdf" at bounding box center [385, 542] width 287 height 16
click at [333, 250] on link "4DMA Sept182025 Board Meeting Agenda.pdf" at bounding box center [385, 247] width 287 height 16
click at [349, 402] on link "4DMA Sept182025 Board Meeting Agenda.pdf" at bounding box center [385, 395] width 287 height 16
